Goal: Task Accomplishment & Management: Complete application form

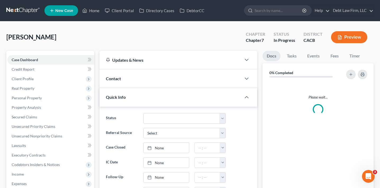
click at [348, 38] on button "Preview" at bounding box center [349, 37] width 36 height 12
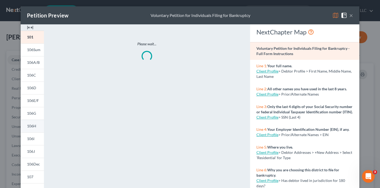
click at [36, 124] on span "106H" at bounding box center [31, 126] width 9 height 4
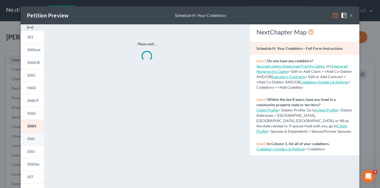
click at [36, 142] on link "106I" at bounding box center [32, 138] width 23 height 13
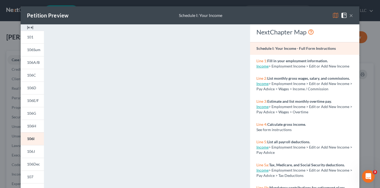
click at [17, 131] on div "Petition Preview Schedule I: Your Income × 101 106Sum 106A/B 106C 106D 106E/F 1…" at bounding box center [190, 94] width 380 height 188
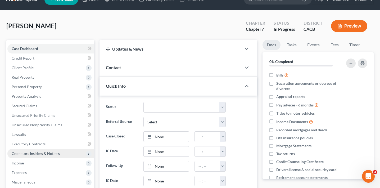
scroll to position [12, 0]
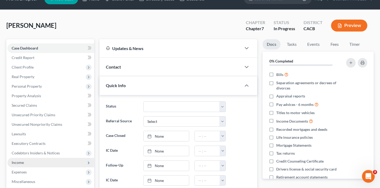
click at [26, 162] on span "Income" at bounding box center [50, 163] width 87 height 10
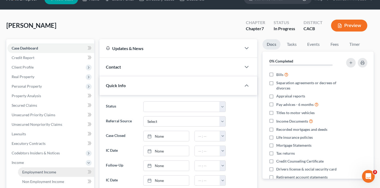
click at [40, 171] on span "Employment Income" at bounding box center [39, 172] width 34 height 4
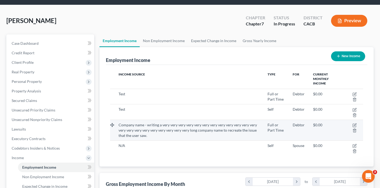
scroll to position [20, 0]
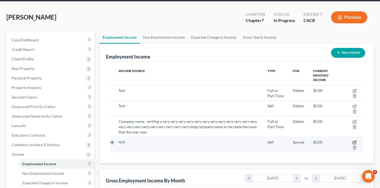
click at [355, 141] on icon "button" at bounding box center [354, 142] width 4 height 4
select select "1"
select select "0"
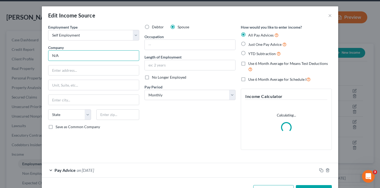
click at [80, 55] on input "N/A" at bounding box center [93, 55] width 91 height 11
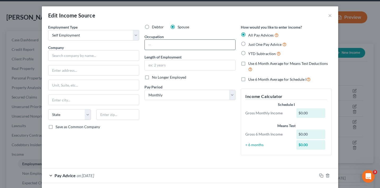
click at [168, 43] on input "text" at bounding box center [190, 45] width 90 height 10
paste input "N/A"
type input "N/A"
click at [158, 158] on div "Debtor Spouse Occupation N/A Length of Employment No Longer Employed Pay Period…" at bounding box center [190, 91] width 96 height 135
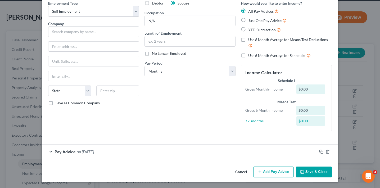
click at [315, 174] on button "Save & Close" at bounding box center [314, 171] width 36 height 11
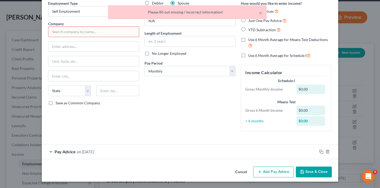
click at [94, 30] on input "text" at bounding box center [93, 31] width 91 height 11
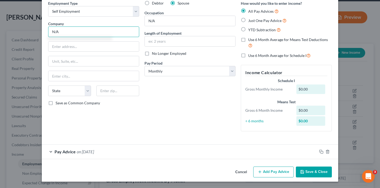
type input "N/A"
click at [318, 170] on button "Save & Close" at bounding box center [314, 171] width 36 height 11
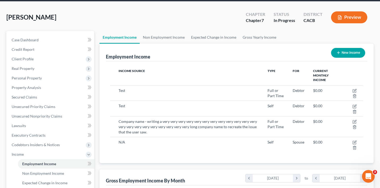
click at [353, 17] on button "Preview" at bounding box center [349, 17] width 36 height 12
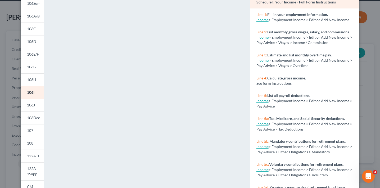
scroll to position [47, 0]
